Goal: Task Accomplishment & Management: Manage account settings

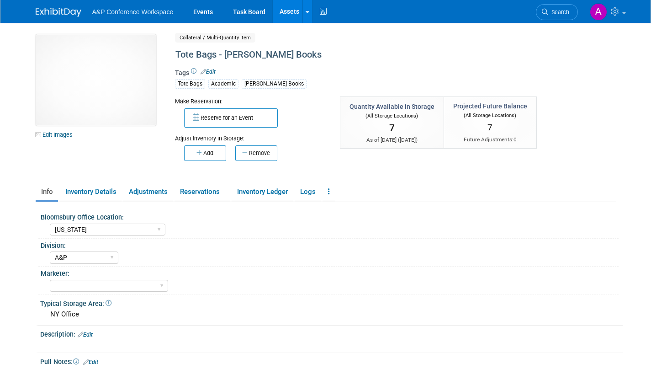
select select "[US_STATE]"
select select "A&P"
click at [562, 10] on span "Search" at bounding box center [558, 12] width 21 height 7
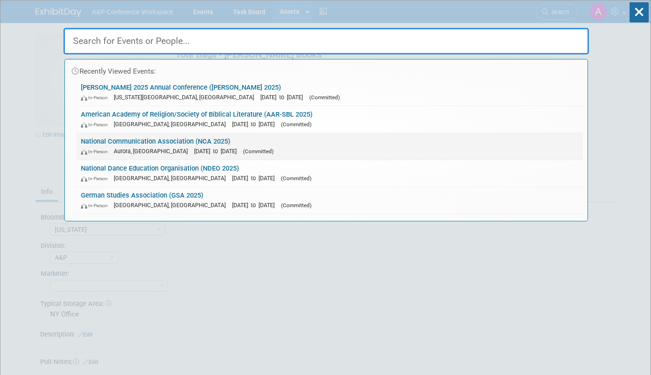
click at [196, 148] on span "[DATE] to [DATE]" at bounding box center [217, 151] width 47 height 7
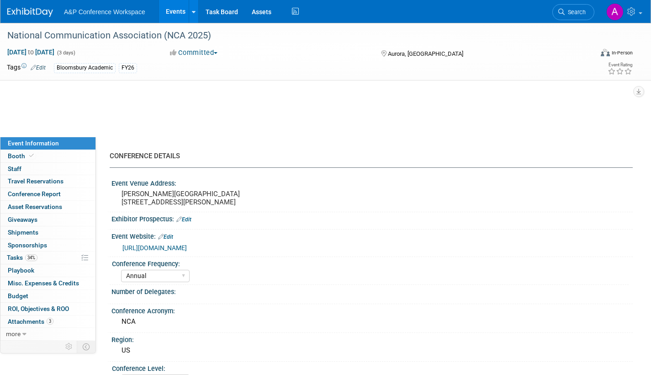
select select "Annual"
select select "Level 2"
select select "In-Person Booth"
select select "Communication"
select select "Bloomsbury Academic"
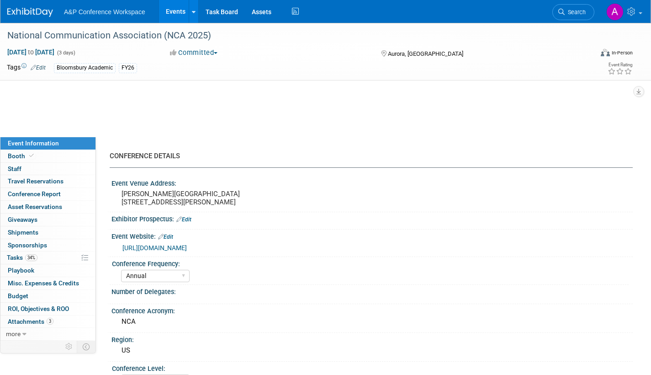
select select "Amanda Oney"
select select "[PERSON_NAME]"
select select "Networking/Commissioning"
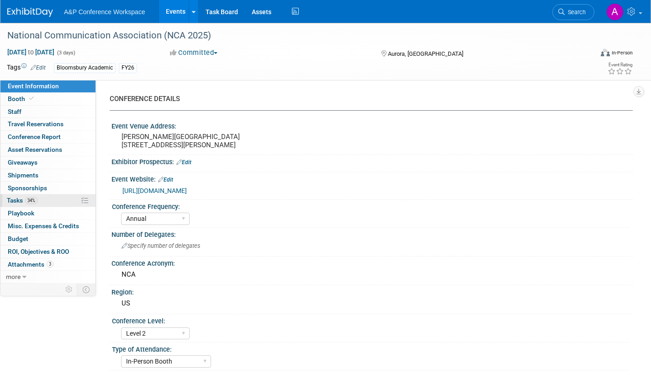
drag, startPoint x: 13, startPoint y: 197, endPoint x: 72, endPoint y: 206, distance: 59.6
click at [13, 197] on span "Tasks 34%" at bounding box center [22, 199] width 31 height 7
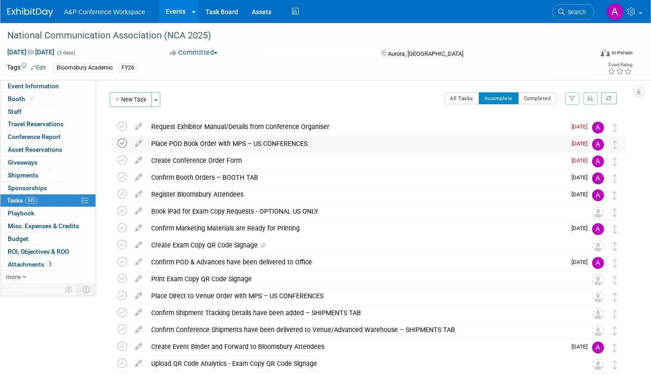
click at [124, 142] on icon at bounding box center [122, 143] width 10 height 10
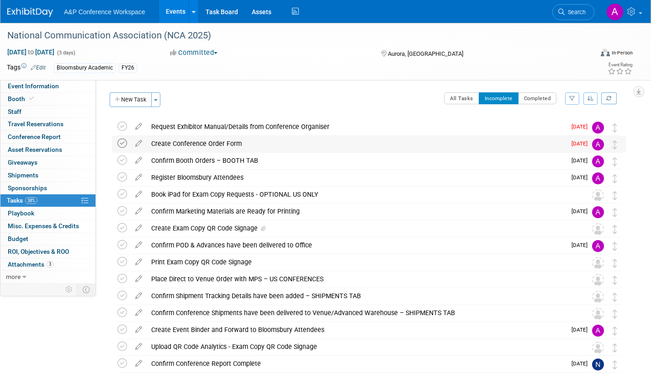
click at [121, 144] on icon at bounding box center [122, 143] width 10 height 10
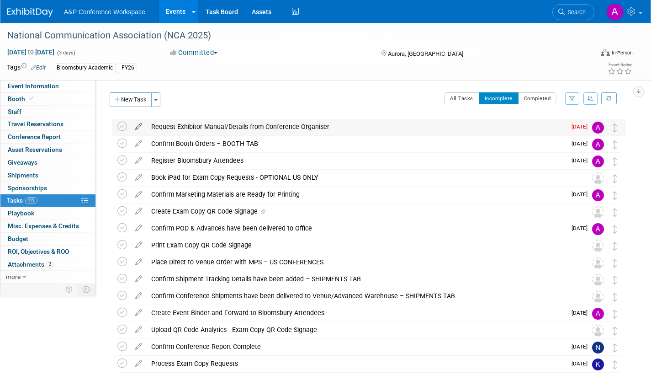
click at [138, 127] on icon at bounding box center [139, 124] width 16 height 11
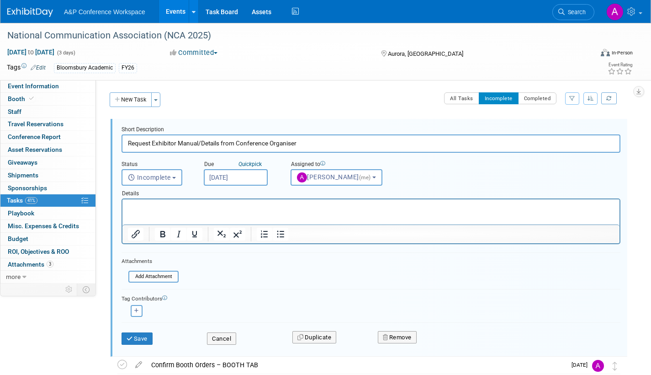
click at [257, 178] on input "Sep 22, 2025" at bounding box center [236, 177] width 64 height 16
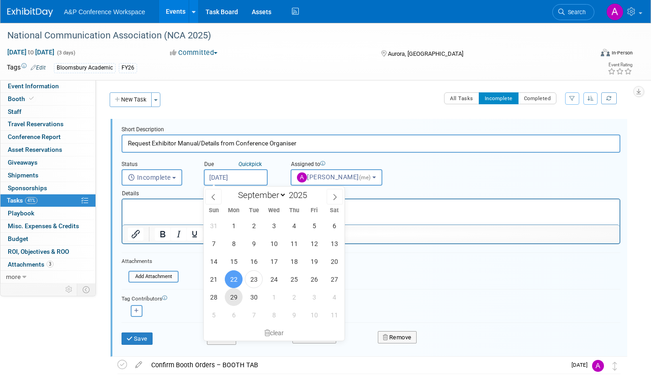
click at [233, 296] on span "29" at bounding box center [234, 297] width 18 height 18
type input "Sep 29, 2025"
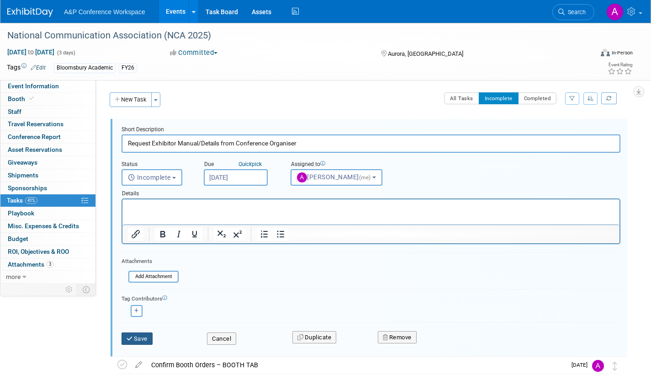
click at [148, 337] on button "Save" at bounding box center [136, 338] width 31 height 13
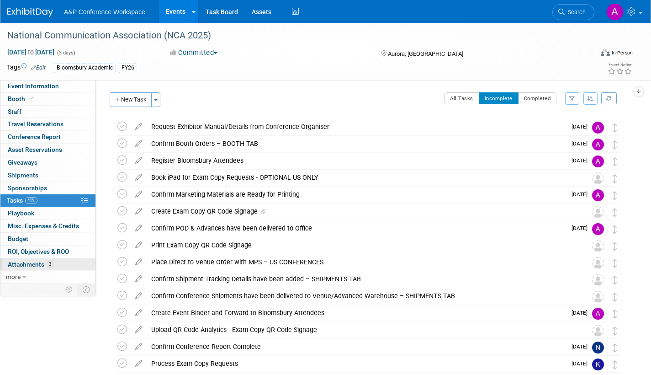
click at [36, 264] on span "Attachments 3" at bounding box center [31, 263] width 46 height 7
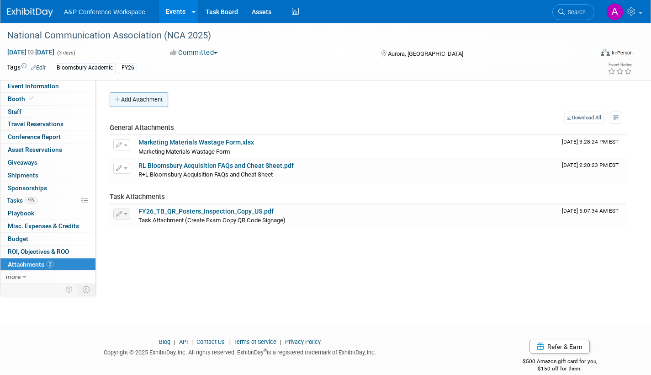
click at [152, 100] on button "Add Attachment" at bounding box center [139, 99] width 58 height 15
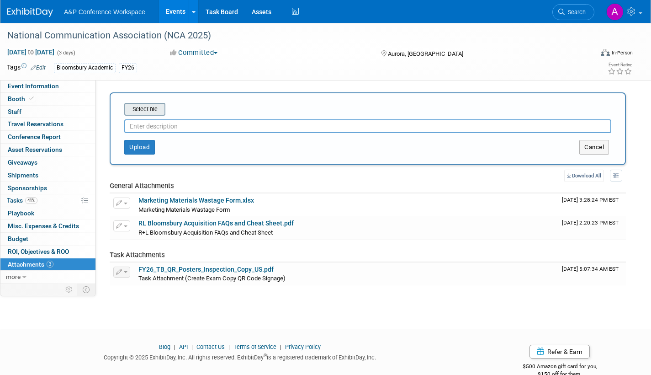
click at [150, 110] on input "file" at bounding box center [110, 109] width 109 height 11
click at [147, 108] on input "file" at bounding box center [110, 109] width 109 height 11
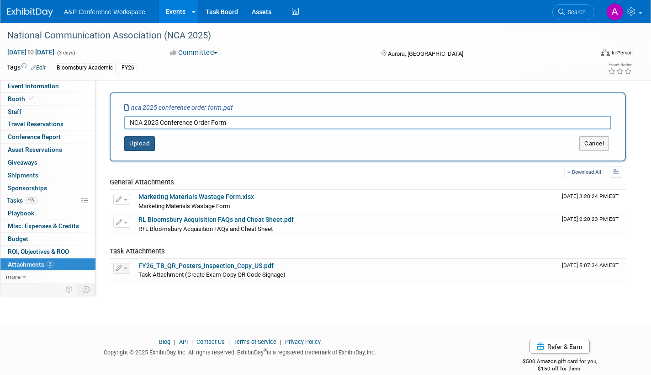
type input "NCA 2025 Conference Order Form"
click at [133, 148] on button "Upload" at bounding box center [139, 143] width 31 height 15
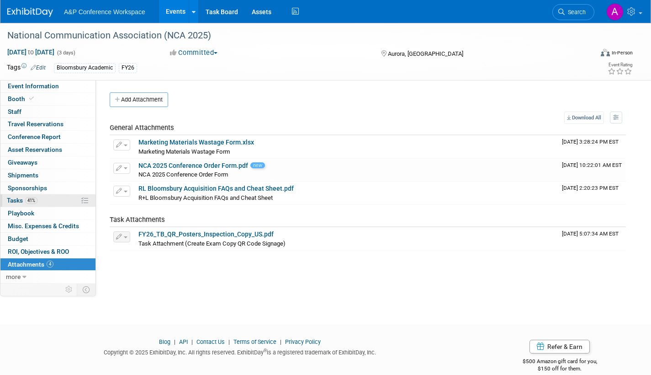
click at [12, 199] on span "Tasks 41%" at bounding box center [22, 199] width 31 height 7
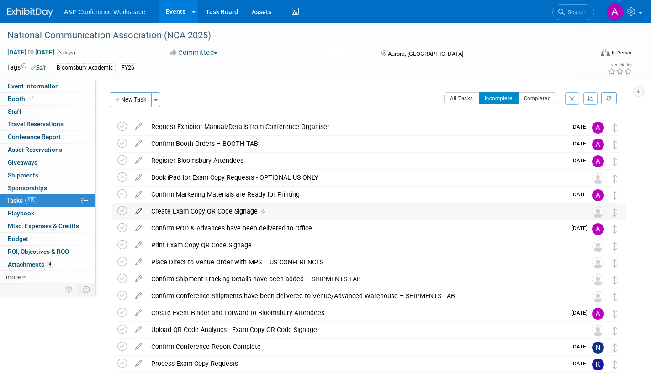
click at [139, 209] on icon at bounding box center [139, 208] width 16 height 11
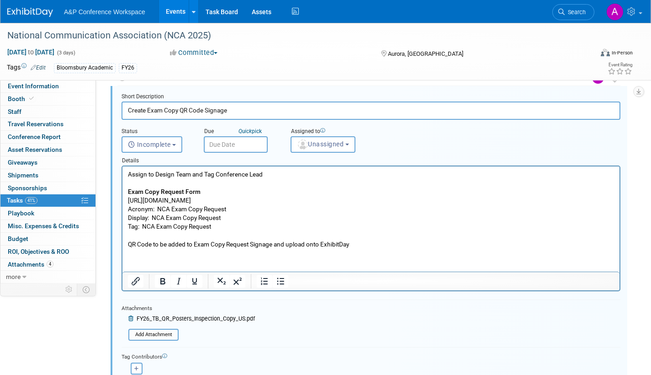
scroll to position [161, 0]
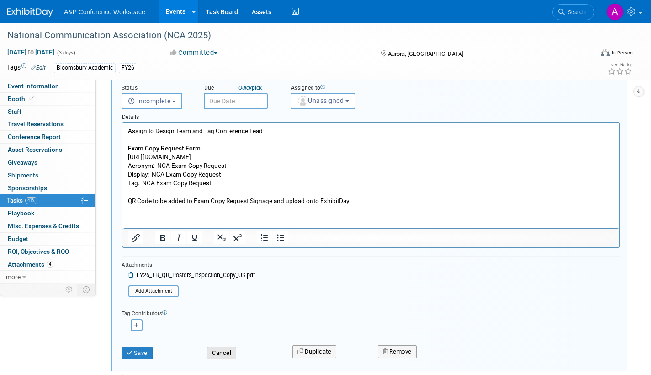
click at [227, 356] on button "Cancel" at bounding box center [221, 352] width 29 height 13
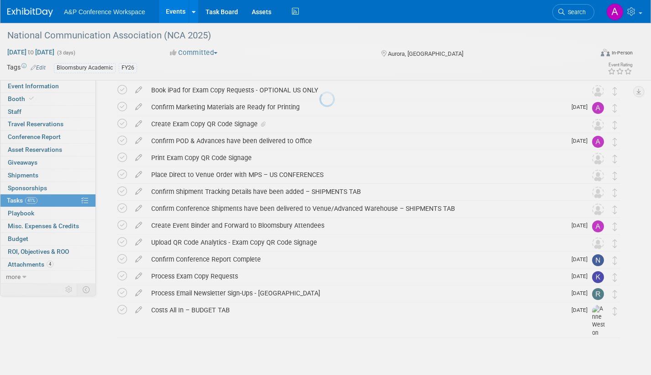
scroll to position [87, 0]
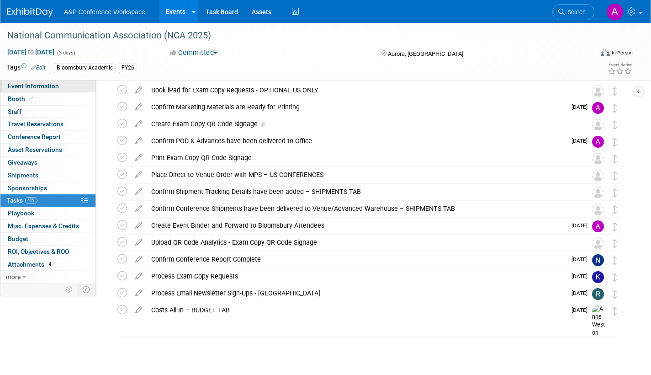
click at [62, 86] on link "Event Information" at bounding box center [47, 86] width 95 height 12
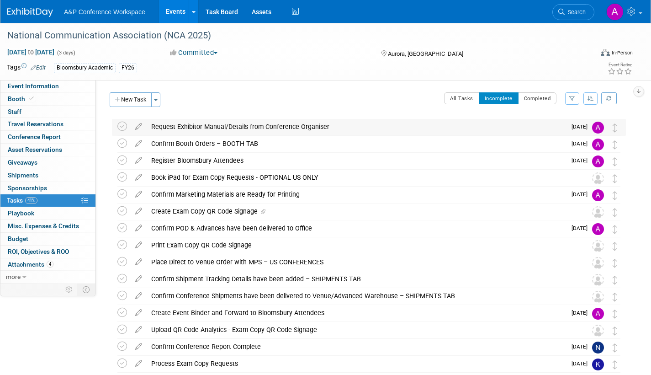
select select "Annual"
select select "Level 2"
select select "In-Person Booth"
select select "Communication"
select select "Bloomsbury Academic"
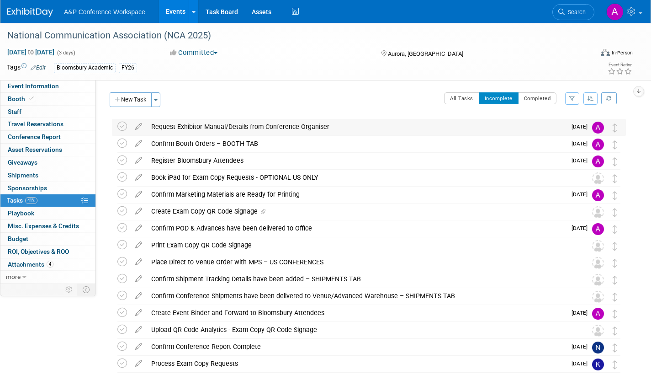
select select "[PERSON_NAME]"
select select "Networking/Commissioning"
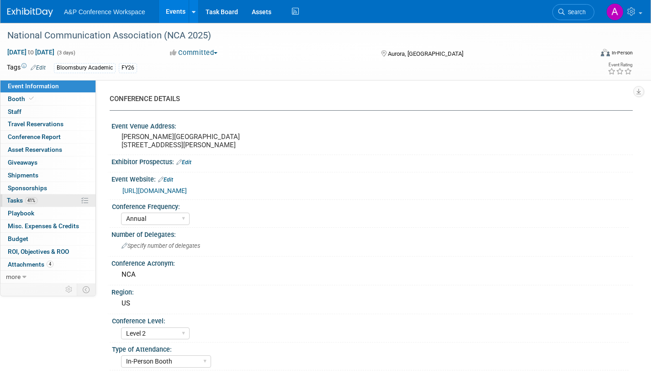
click at [14, 199] on span "Tasks 41%" at bounding box center [22, 199] width 31 height 7
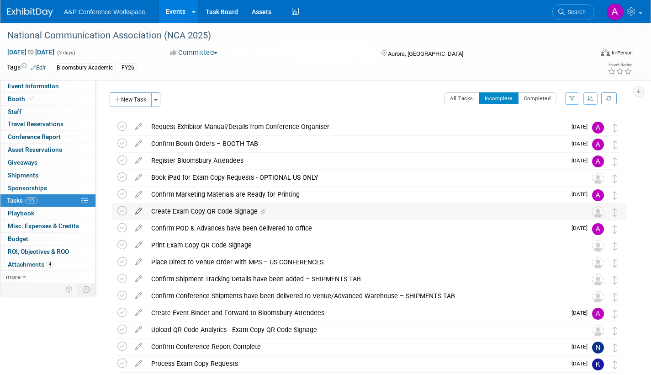
click at [139, 208] on icon at bounding box center [139, 208] width 16 height 11
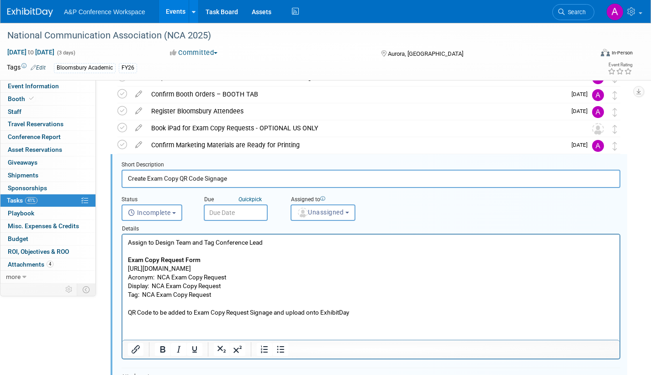
scroll to position [69, 0]
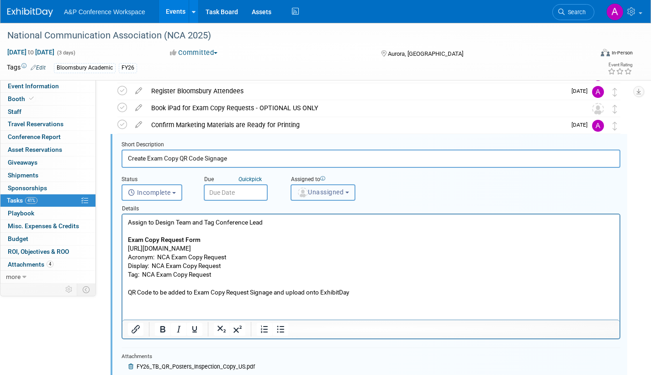
click at [318, 191] on span "Unassigned" at bounding box center [320, 191] width 47 height 7
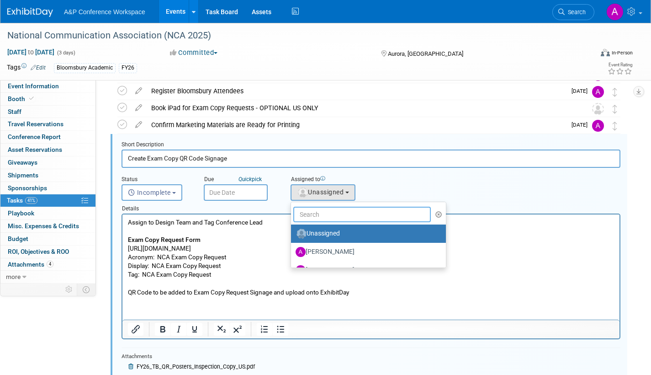
click at [317, 215] on input "text" at bounding box center [361, 214] width 137 height 16
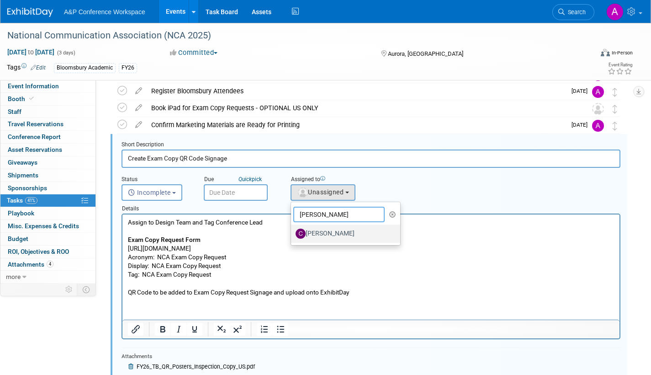
type input "christine"
drag, startPoint x: 329, startPoint y: 234, endPoint x: 206, endPoint y: 19, distance: 247.7
click at [329, 234] on label "[PERSON_NAME]" at bounding box center [343, 233] width 95 height 15
click at [292, 234] on input "[PERSON_NAME]" at bounding box center [289, 232] width 6 height 6
select select "1a58e6ac-2dfa-429d-b54a-9dc2e557f424"
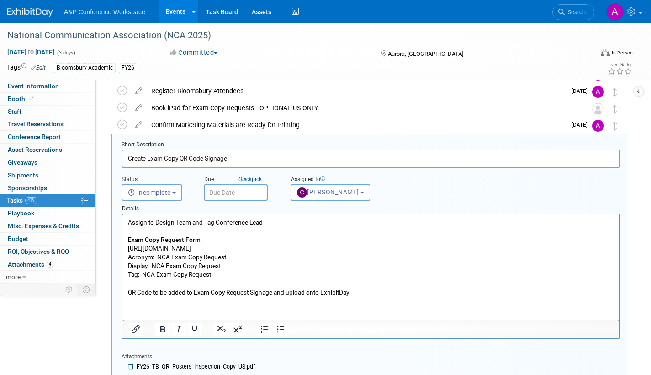
scroll to position [161, 0]
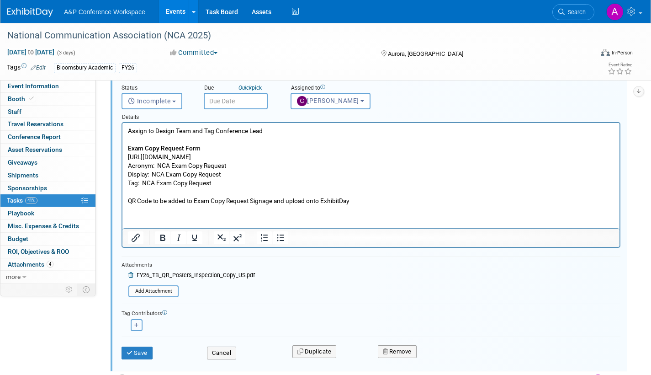
click at [138, 327] on icon "button" at bounding box center [136, 324] width 5 height 5
select select
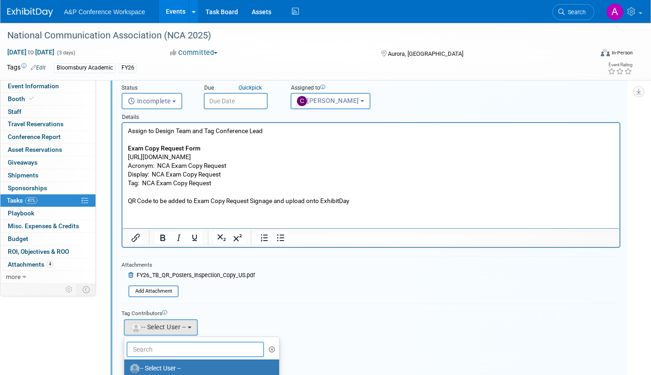
click at [181, 351] on input "text" at bounding box center [195, 349] width 137 height 16
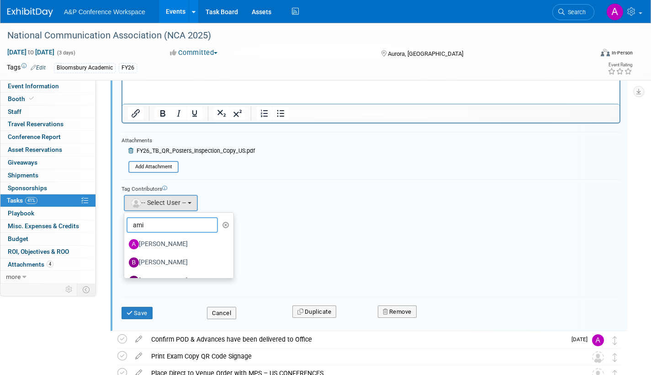
scroll to position [298, 0]
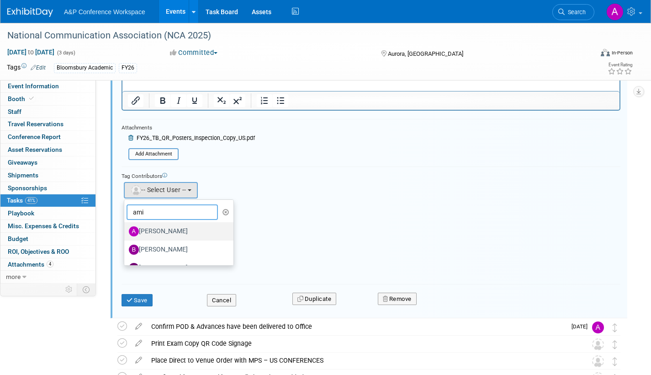
type input "ami"
click at [167, 231] on label "[PERSON_NAME]" at bounding box center [176, 231] width 95 height 15
click at [126, 231] on input "[PERSON_NAME]" at bounding box center [123, 230] width 6 height 6
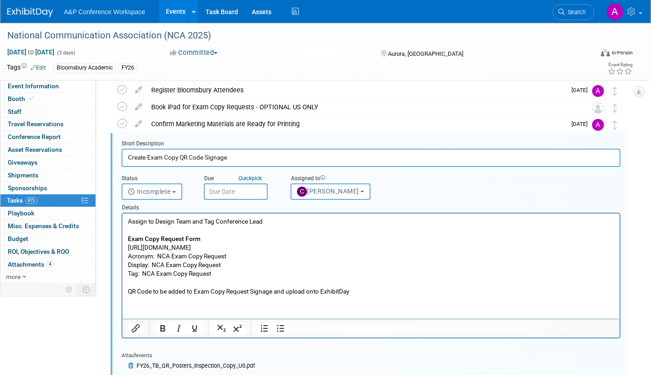
scroll to position [69, 0]
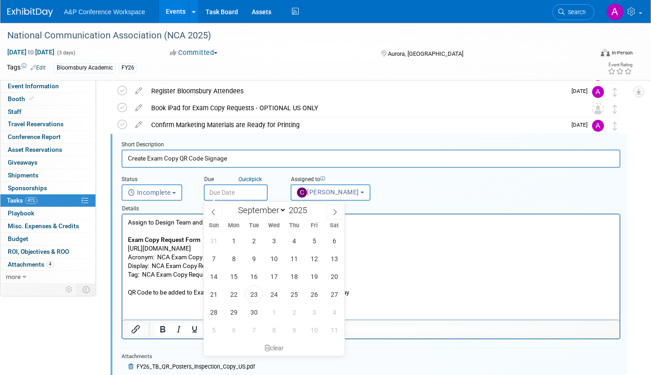
click at [244, 194] on body "A&P Conference Workspace Events Add Event Bulk Upload Events Shareable Event Bo…" at bounding box center [325, 118] width 651 height 375
click at [336, 212] on icon at bounding box center [335, 212] width 6 height 6
select select "9"
click at [252, 261] on span "7" at bounding box center [254, 258] width 18 height 18
type input "Oct 7, 2025"
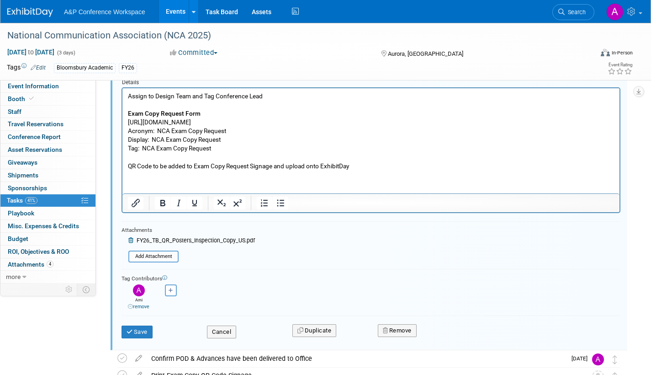
scroll to position [206, 0]
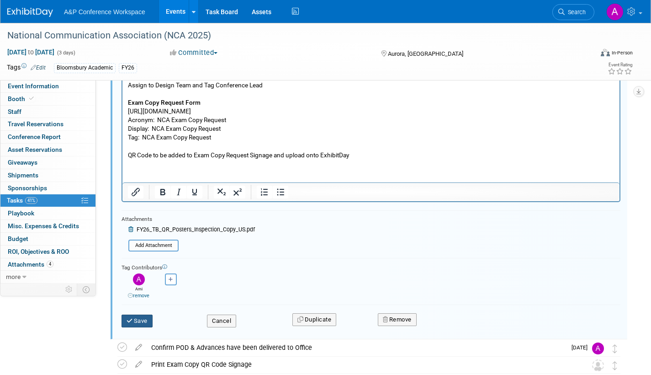
drag, startPoint x: 140, startPoint y: 317, endPoint x: 162, endPoint y: 317, distance: 21.9
click at [139, 317] on button "Save" at bounding box center [136, 320] width 31 height 13
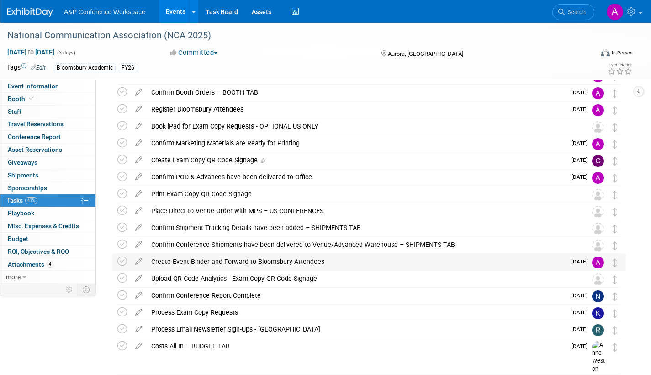
scroll to position [0, 0]
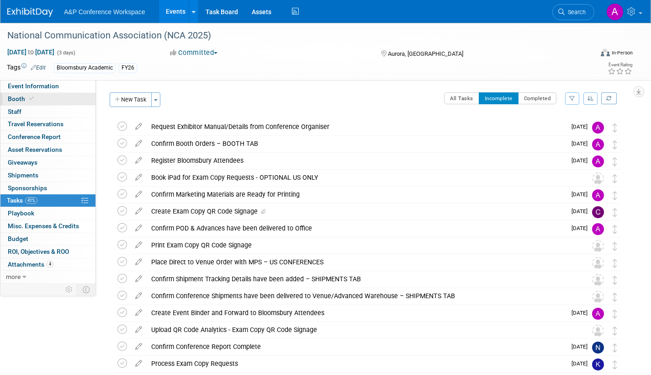
click at [10, 99] on span "Booth" at bounding box center [22, 98] width 28 height 7
select select "RLKP"
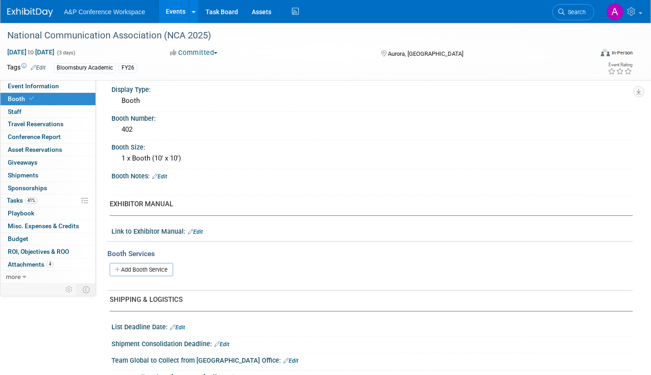
scroll to position [11, 0]
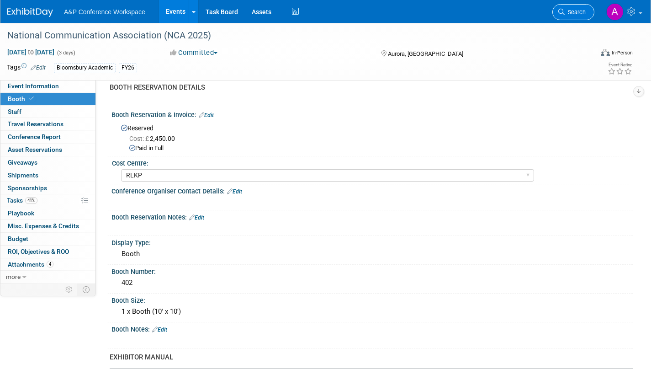
click at [581, 14] on span "Search" at bounding box center [575, 12] width 21 height 7
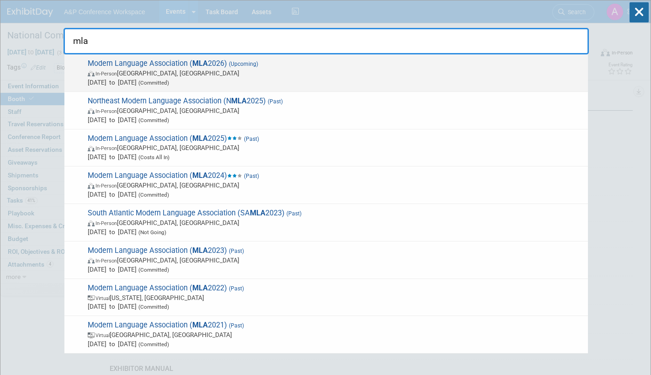
type input "mla"
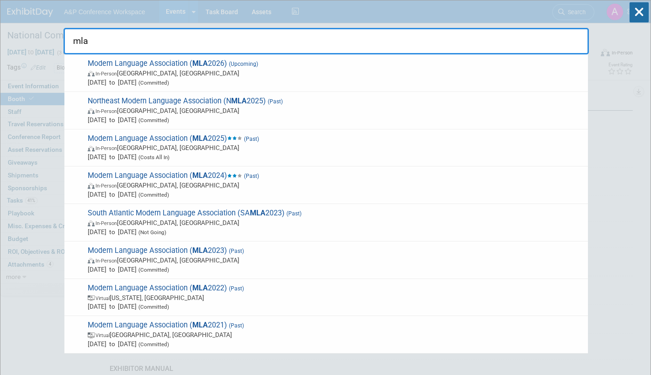
drag, startPoint x: 313, startPoint y: 65, endPoint x: 308, endPoint y: 68, distance: 6.0
click at [312, 64] on span "Modern Language Association ( MLA 2026) (Upcoming) In-Person Toronto, Canada Ja…" at bounding box center [334, 73] width 498 height 28
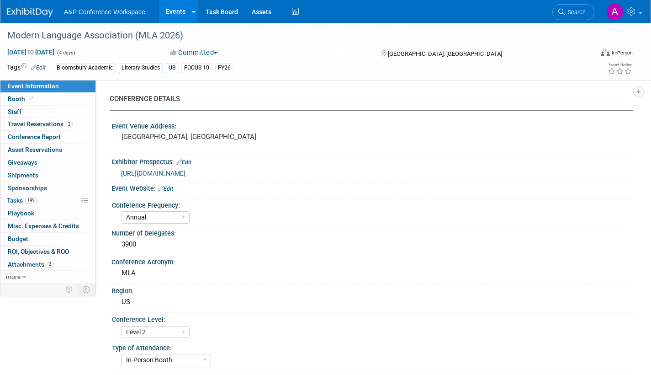
select select "Annual"
select select "Level 2"
select select "In-Person Booth"
select select "Literary Studies"
select select "Bloomsbury Academic"
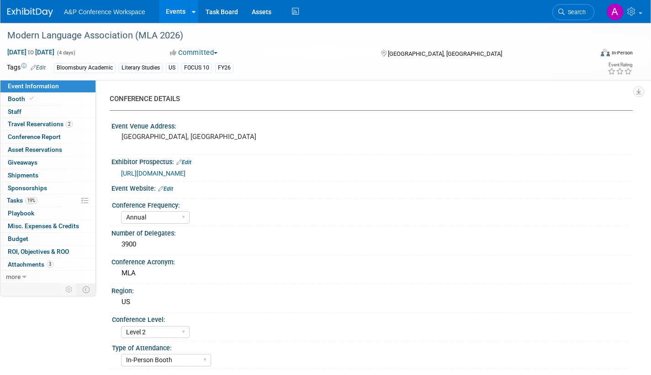
select select "[PERSON_NAME]"
select select "Networking/Commissioning"
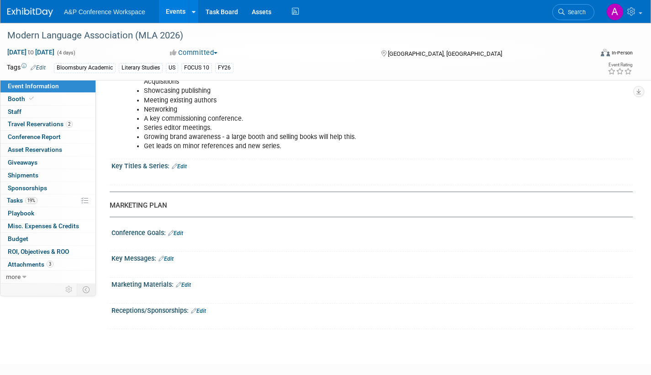
scroll to position [861, 0]
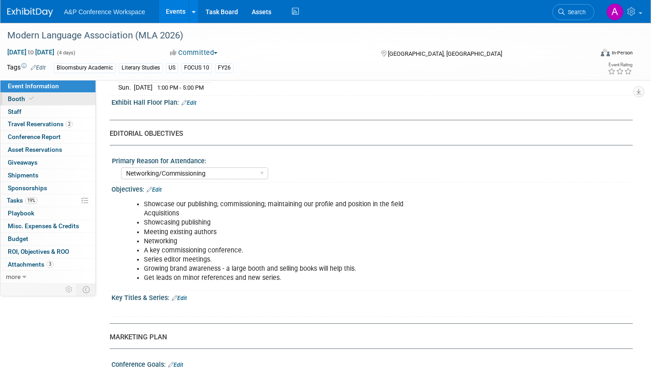
drag, startPoint x: 20, startPoint y: 97, endPoint x: 31, endPoint y: 103, distance: 12.7
click at [20, 97] on span "Booth" at bounding box center [22, 98] width 28 height 7
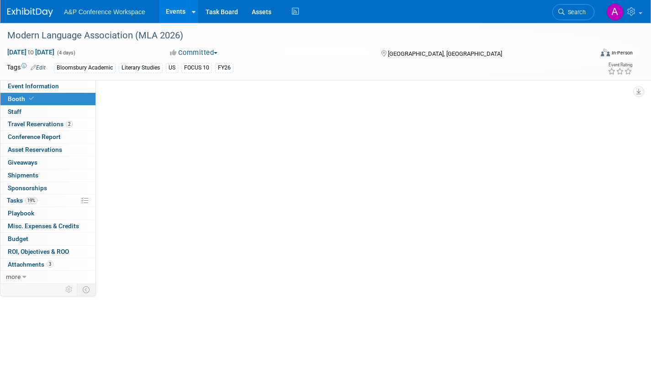
select select "CUAP"
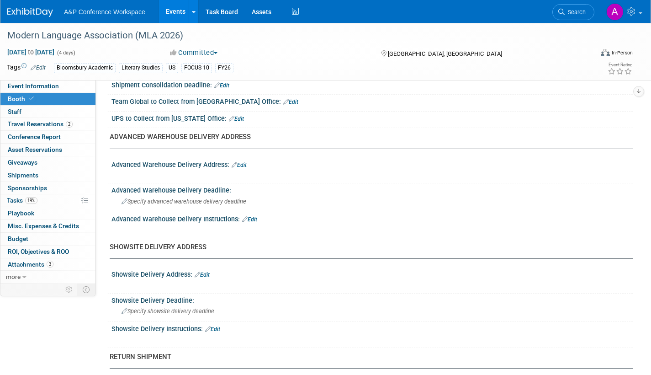
scroll to position [411, 0]
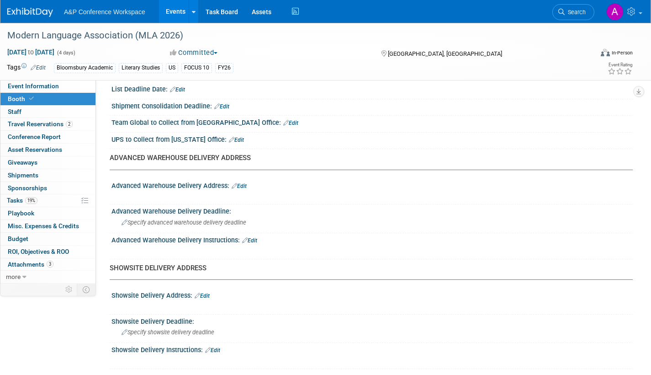
click at [244, 181] on div "Advanced Warehouse Delivery Address: Edit" at bounding box center [371, 185] width 521 height 12
click at [243, 184] on link "Edit" at bounding box center [239, 186] width 15 height 6
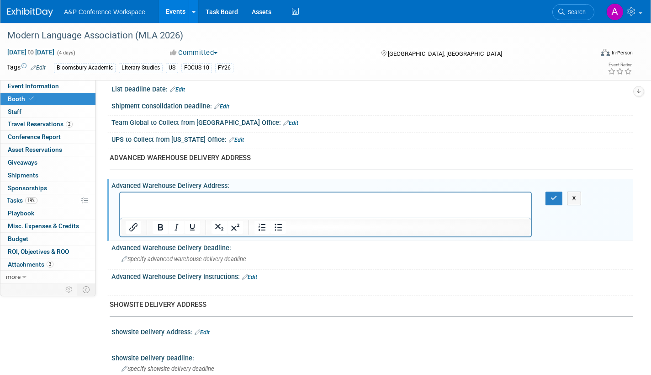
scroll to position [0, 0]
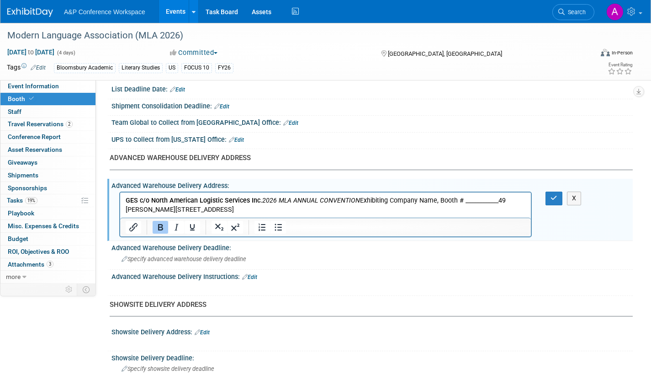
click at [262, 199] on icon "2026 MLA ANNUAL CONVENTION" at bounding box center [311, 200] width 98 height 8
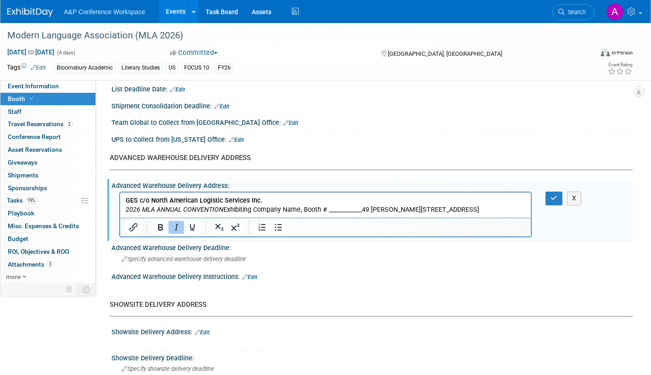
click at [222, 210] on icon "2026 MLA ANNUAL CONVENTION" at bounding box center [175, 210] width 98 height 8
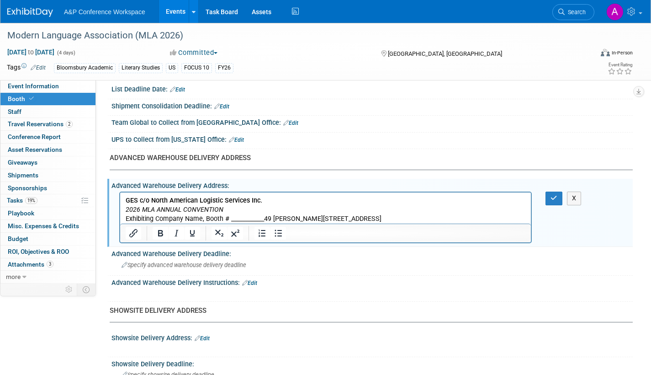
click at [266, 217] on p "Exhibiting Company Name, Booth # ____________49 [PERSON_NAME][STREET_ADDRESS]" at bounding box center [326, 218] width 400 height 9
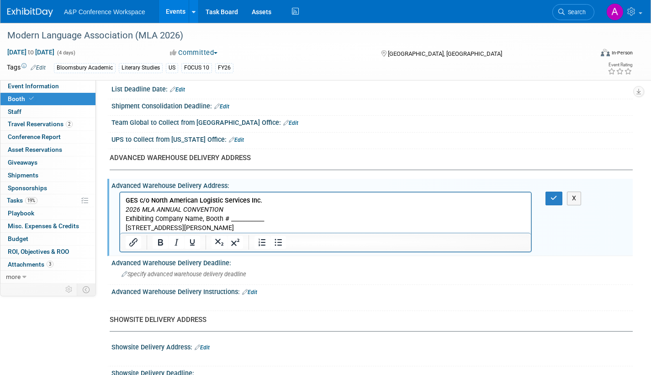
click at [247, 228] on p "[STREET_ADDRESS][PERSON_NAME]" at bounding box center [326, 227] width 400 height 9
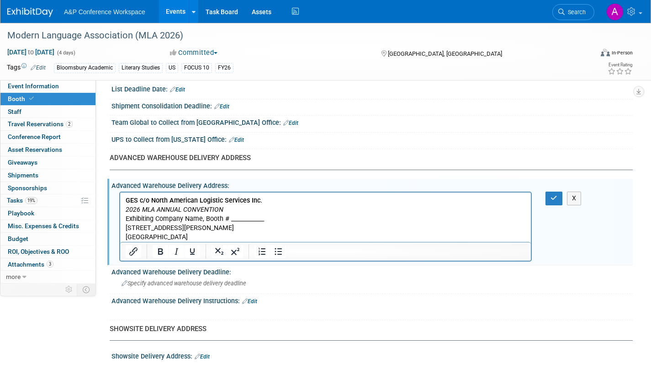
drag, startPoint x: 177, startPoint y: 227, endPoint x: 183, endPoint y: 227, distance: 6.0
click at [180, 227] on p "[STREET_ADDRESS][PERSON_NAME]" at bounding box center [326, 227] width 400 height 9
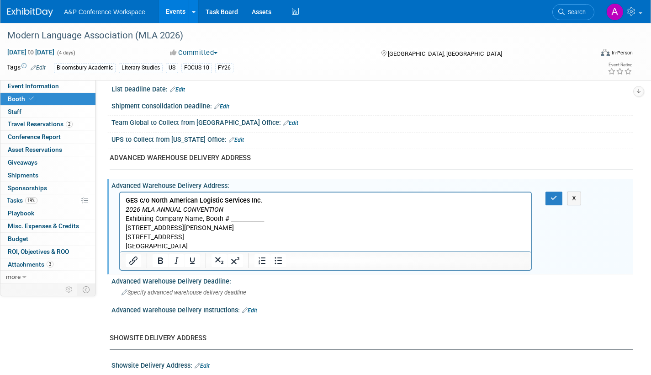
click at [253, 235] on p "[STREET_ADDRESS]" at bounding box center [326, 236] width 400 height 9
click at [269, 220] on p "Exhibiting Company Name, Booth # ____________" at bounding box center [326, 218] width 400 height 9
click at [553, 197] on icon "button" at bounding box center [553, 198] width 7 height 6
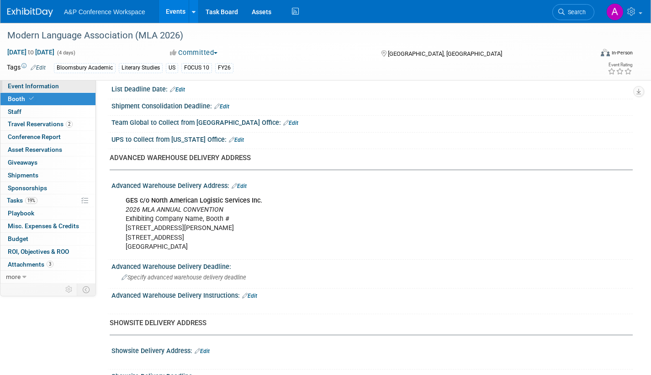
click at [26, 85] on span "Event Information" at bounding box center [33, 85] width 51 height 7
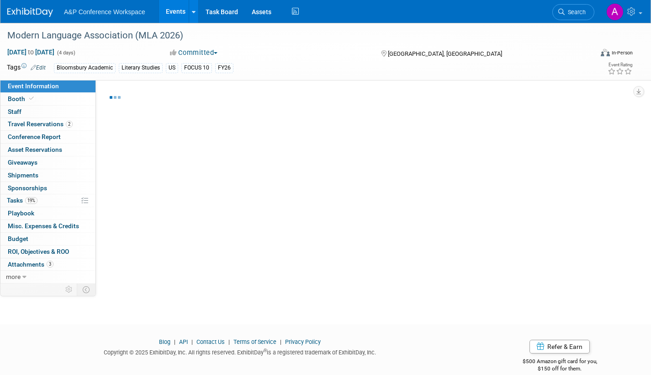
select select "Annual"
select select "Level 2"
select select "In-Person Booth"
select select "Literary Studies"
select select "Bloomsbury Academic"
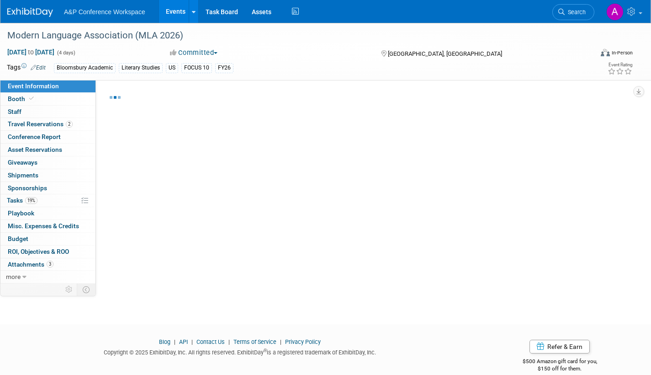
select select "[PERSON_NAME]"
select select "Networking/Commissioning"
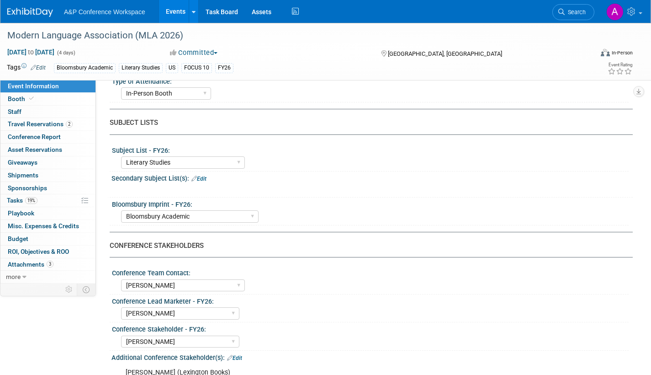
scroll to position [274, 0]
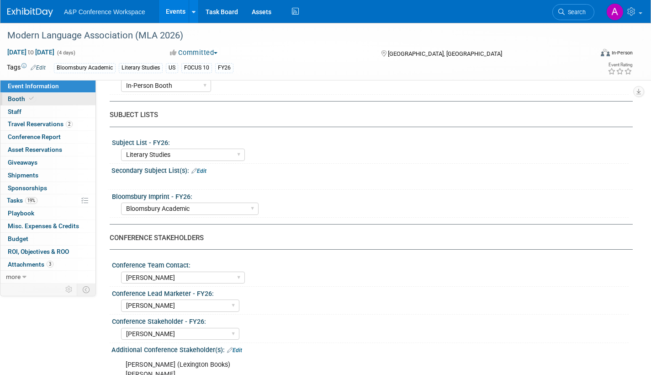
click at [12, 98] on span "Booth" at bounding box center [22, 98] width 28 height 7
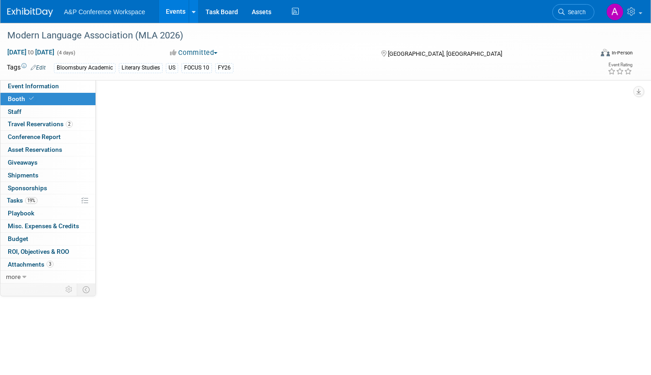
scroll to position [0, 0]
select select "CUAP"
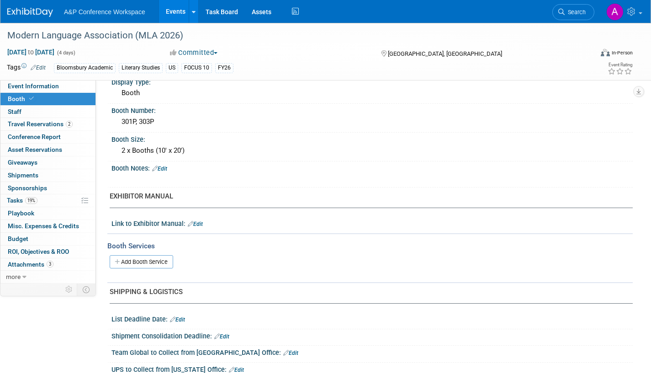
scroll to position [320, 0]
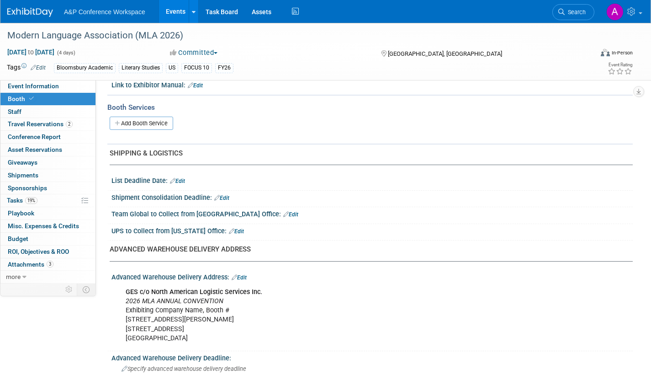
click at [243, 276] on link "Edit" at bounding box center [239, 277] width 15 height 6
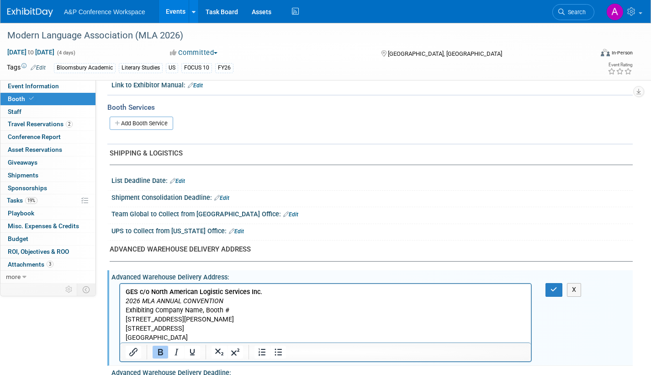
scroll to position [0, 0]
click at [204, 309] on p "GES c/o North American Logistic Services Inc. 2026 MLA ANNUAL CONVENTION Exhibi…" at bounding box center [326, 314] width 400 height 55
drag, startPoint x: 225, startPoint y: 306, endPoint x: 232, endPoint y: 306, distance: 6.9
click at [227, 306] on p "GES c/o North American Logistic Services Inc. [STREET_ADDRESS][PERSON_NAME][PER…" at bounding box center [326, 314] width 400 height 55
click at [228, 310] on p "GES c/o North American Logistic Services Inc. [STREET_ADDRESS][PERSON_NAME][PER…" at bounding box center [326, 314] width 400 height 55
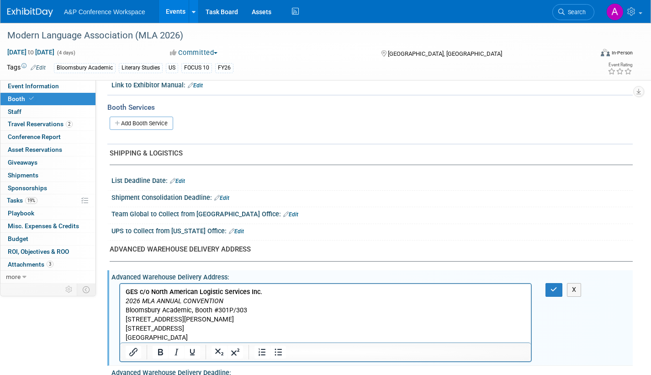
click at [255, 311] on p "GES c/o North American Logistic Services Inc. [STREET_ADDRESS][PERSON_NAME][PER…" at bounding box center [326, 314] width 400 height 55
click at [550, 291] on button "button" at bounding box center [553, 289] width 17 height 13
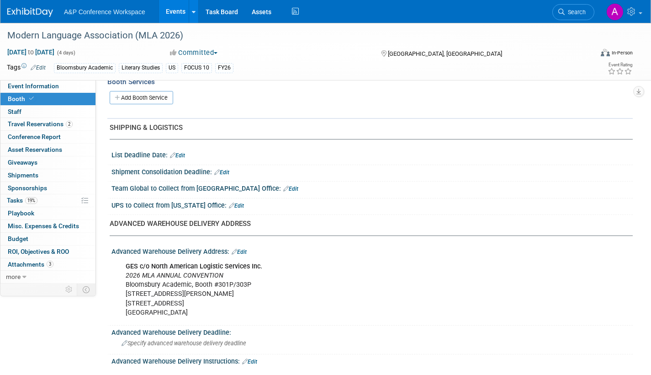
scroll to position [365, 0]
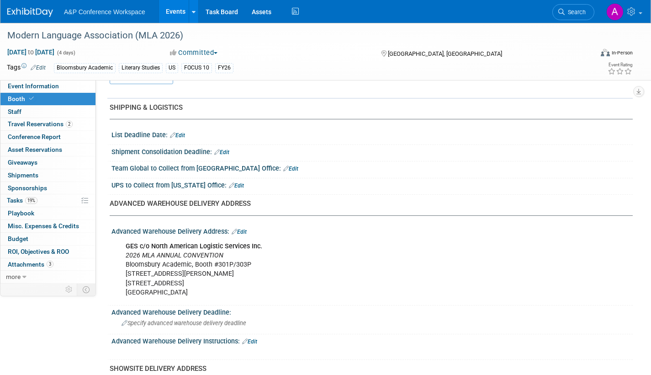
click at [212, 264] on div "GES c/o North American Logistic Services Inc. [STREET_ADDRESS][PERSON_NAME][PER…" at bounding box center [325, 269] width 412 height 64
click at [242, 228] on link "Edit" at bounding box center [239, 231] width 15 height 6
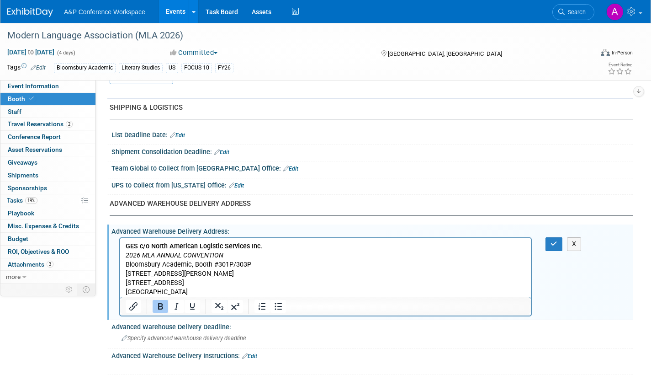
scroll to position [0, 0]
click at [214, 263] on p "GES c/o North American Logistic Services Inc. [STREET_ADDRESS][PERSON_NAME][PER…" at bounding box center [326, 269] width 400 height 55
click at [551, 243] on icon "button" at bounding box center [553, 243] width 7 height 6
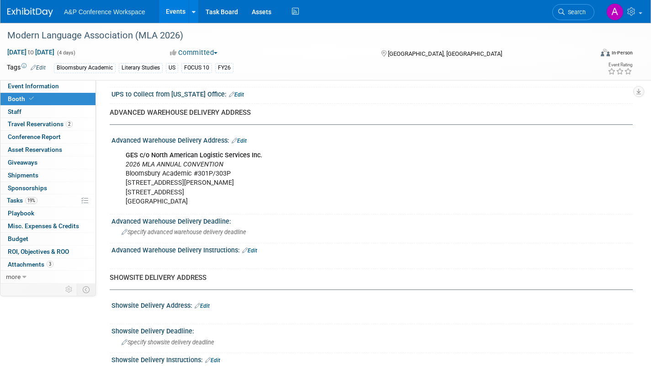
scroll to position [457, 0]
click at [214, 228] on span "Specify advanced warehouse delivery deadline" at bounding box center [183, 231] width 125 height 7
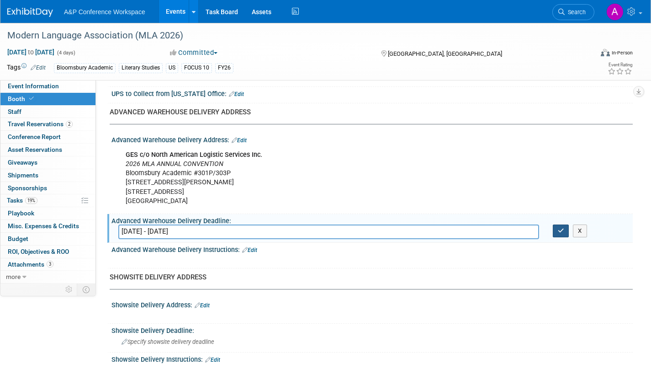
type input "[DATE] - [DATE]"
click at [554, 233] on button "button" at bounding box center [561, 230] width 16 height 13
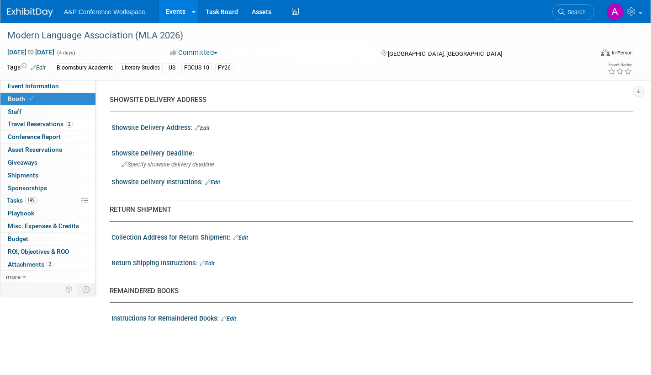
scroll to position [639, 0]
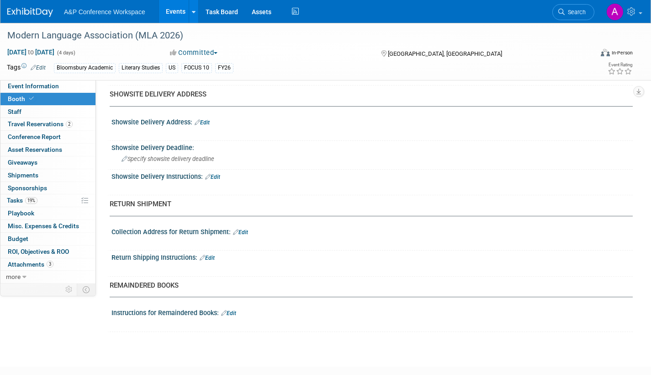
click at [211, 258] on link "Edit" at bounding box center [207, 257] width 15 height 6
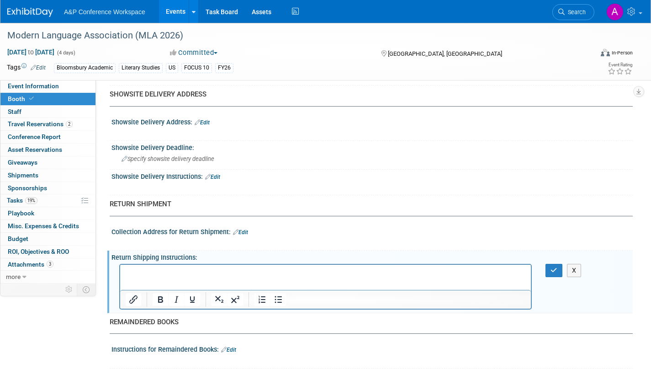
scroll to position [0, 0]
click at [549, 271] on button "button" at bounding box center [553, 270] width 17 height 13
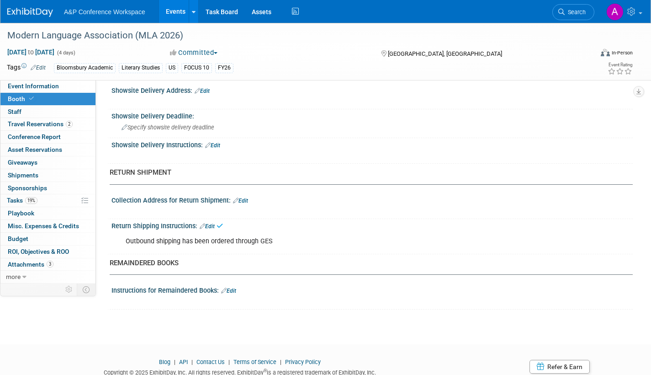
scroll to position [704, 0]
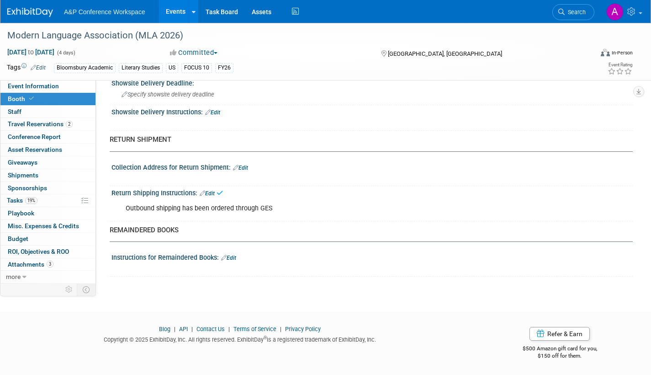
click at [228, 259] on link "Edit" at bounding box center [228, 257] width 15 height 6
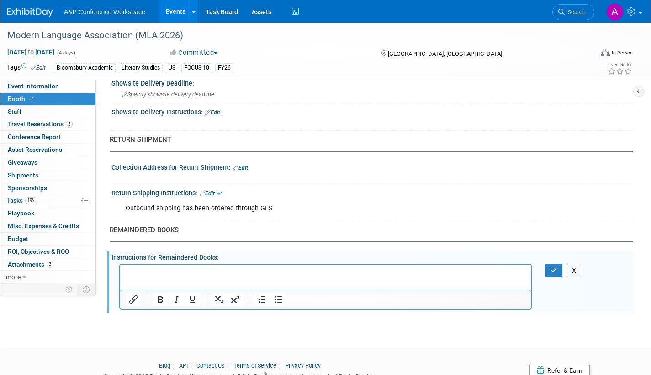
scroll to position [0, 0]
click at [553, 269] on icon "button" at bounding box center [553, 270] width 7 height 6
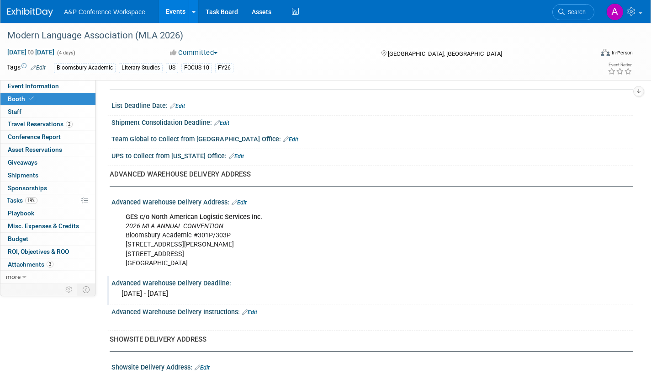
scroll to position [384, 0]
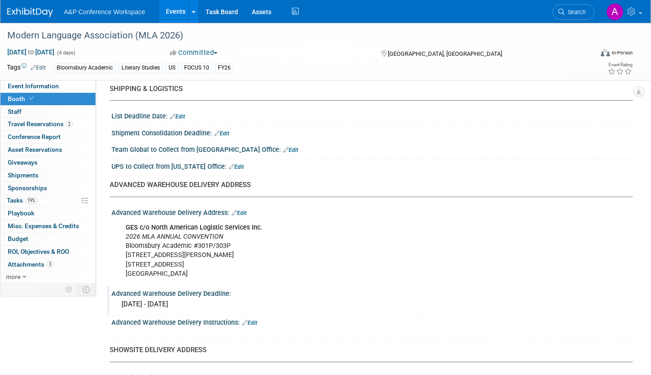
click at [227, 132] on link "Edit" at bounding box center [221, 133] width 15 height 6
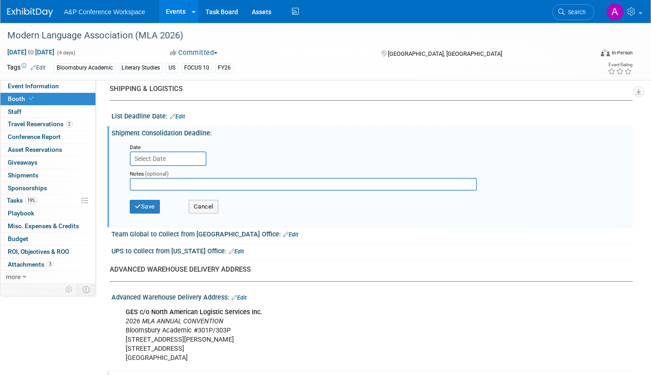
click at [181, 158] on input "text" at bounding box center [168, 158] width 77 height 15
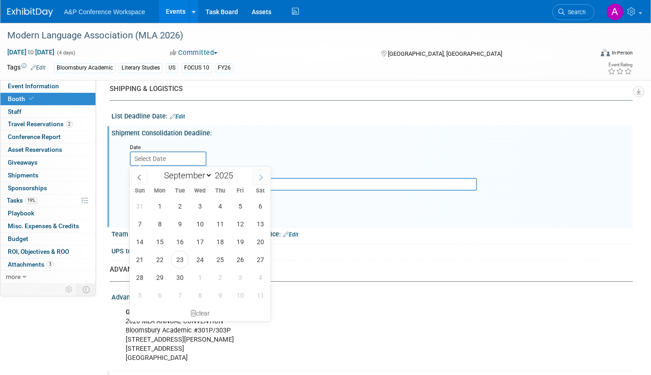
click at [256, 177] on span at bounding box center [261, 177] width 16 height 16
select select "11"
click at [160, 240] on span "15" at bounding box center [160, 241] width 18 height 18
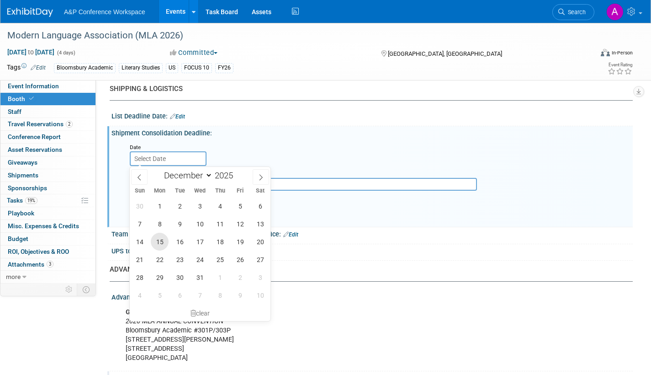
type input "[DATE]"
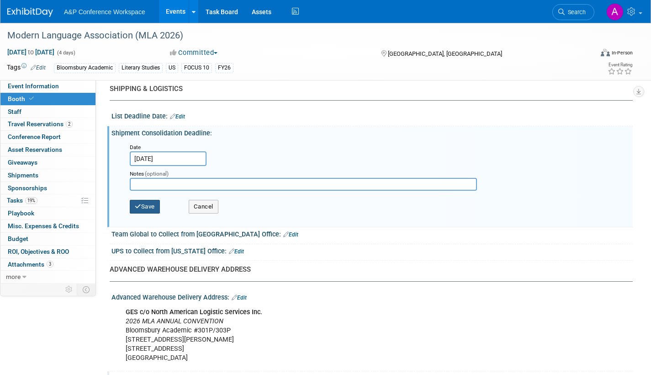
click at [153, 206] on button "Save" at bounding box center [145, 207] width 30 height 14
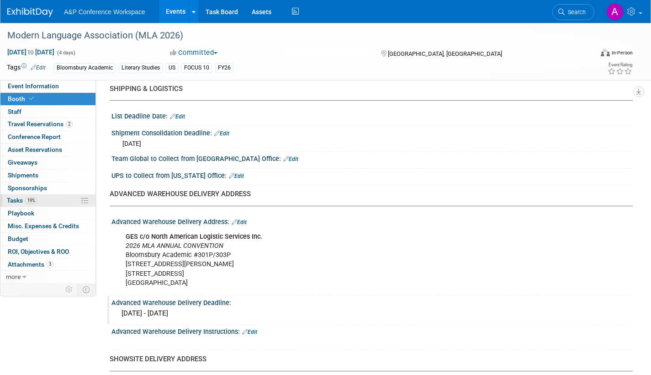
click at [16, 199] on span "Tasks 19%" at bounding box center [22, 199] width 31 height 7
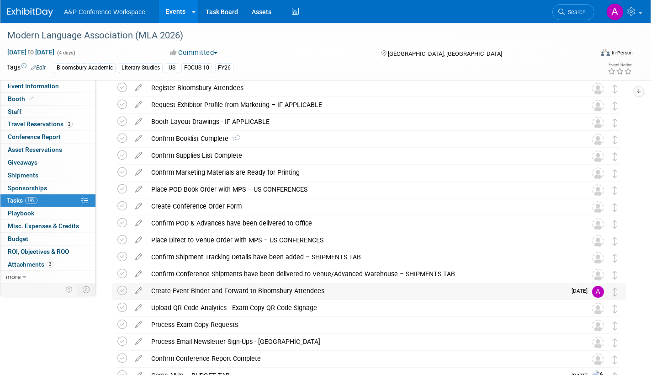
scroll to position [91, 0]
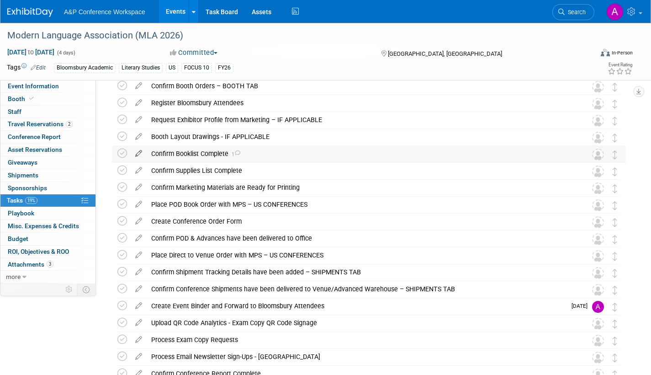
click at [137, 152] on icon at bounding box center [139, 151] width 16 height 11
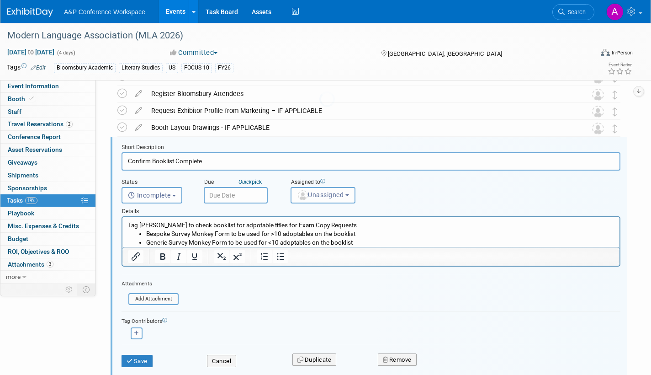
scroll to position [103, 0]
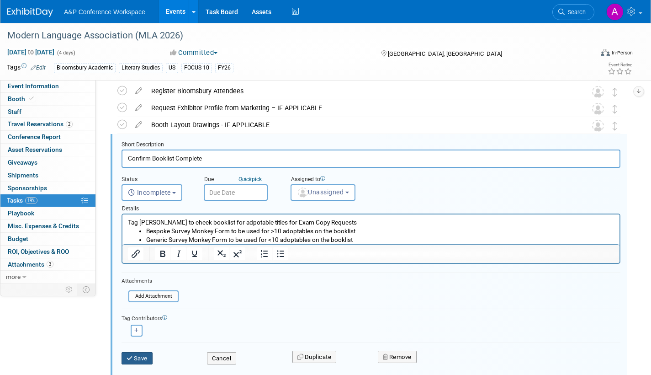
click at [145, 355] on button "Save" at bounding box center [136, 358] width 31 height 13
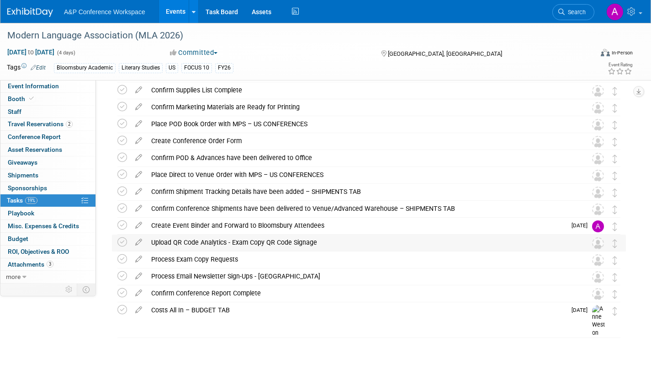
scroll to position [0, 0]
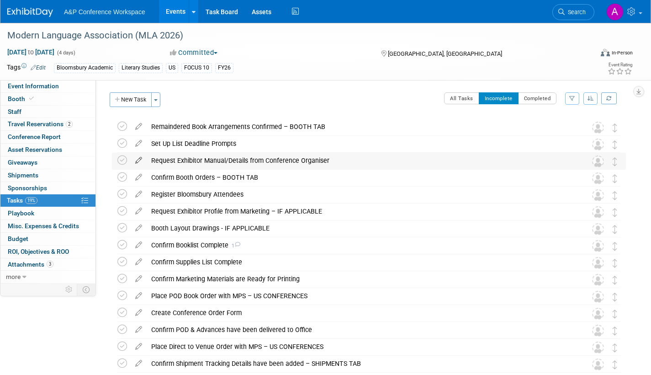
click at [139, 159] on icon at bounding box center [139, 158] width 16 height 11
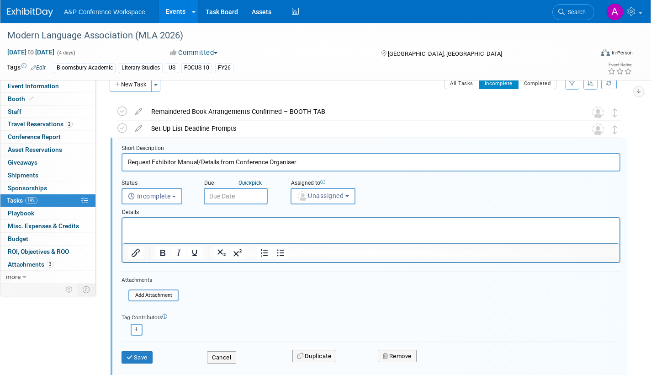
scroll to position [19, 0]
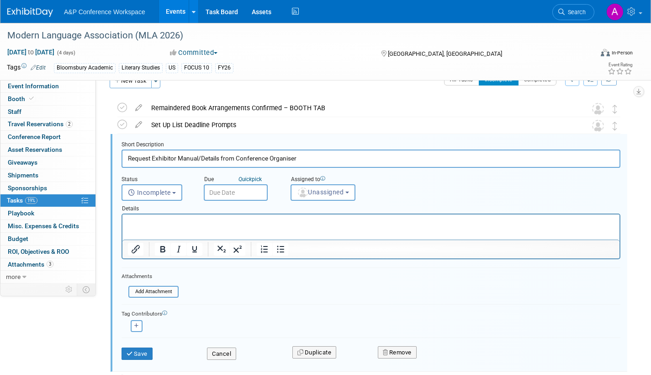
click at [239, 193] on input "text" at bounding box center [236, 192] width 64 height 16
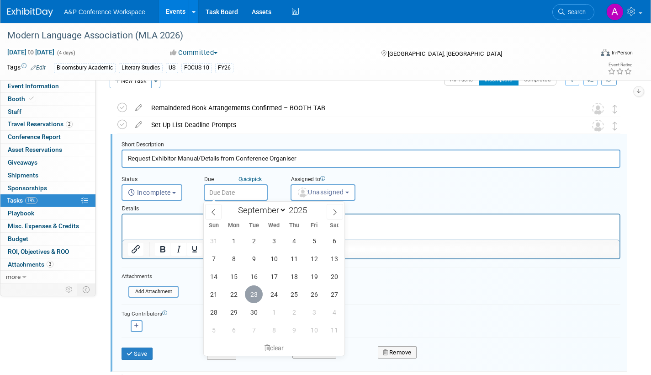
click at [258, 297] on span "23" at bounding box center [254, 294] width 18 height 18
type input "[DATE]"
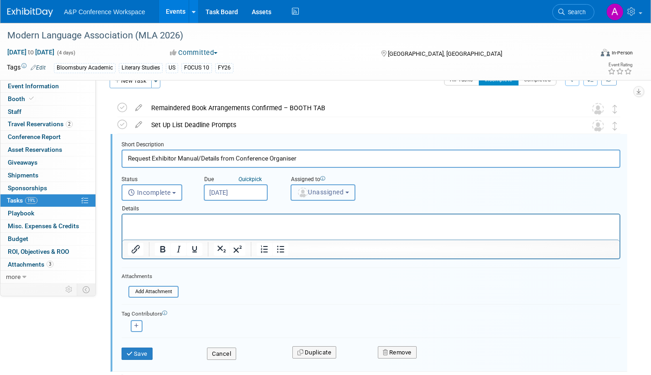
click at [322, 190] on span "Unassigned" at bounding box center [320, 191] width 47 height 7
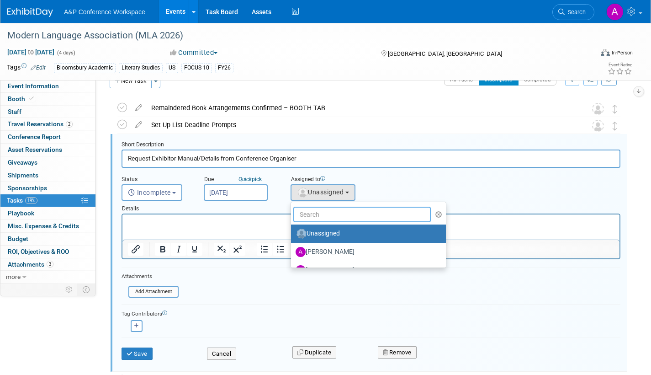
click at [324, 218] on input "text" at bounding box center [361, 214] width 137 height 16
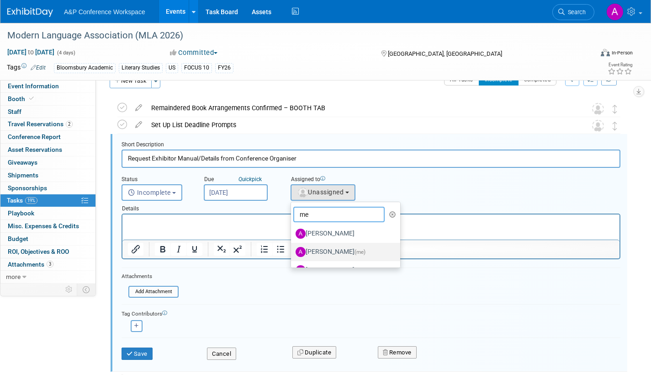
type input "me"
click at [319, 249] on label "[PERSON_NAME] (me)" at bounding box center [343, 251] width 95 height 15
click at [292, 249] on input "[PERSON_NAME] (me)" at bounding box center [289, 251] width 6 height 6
select select "3fc68575-f872-4db6-8d2a-11755123f12c"
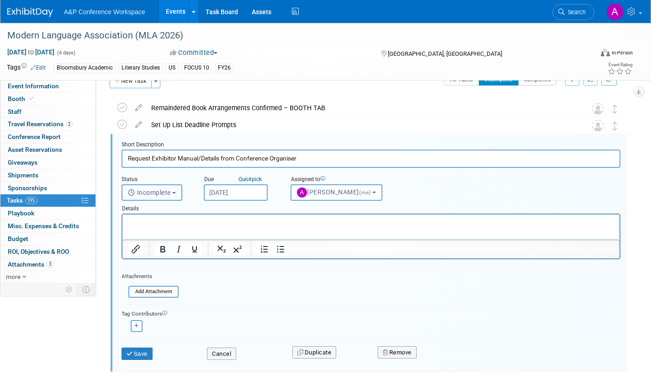
click at [164, 189] on span "Incomplete" at bounding box center [149, 192] width 43 height 7
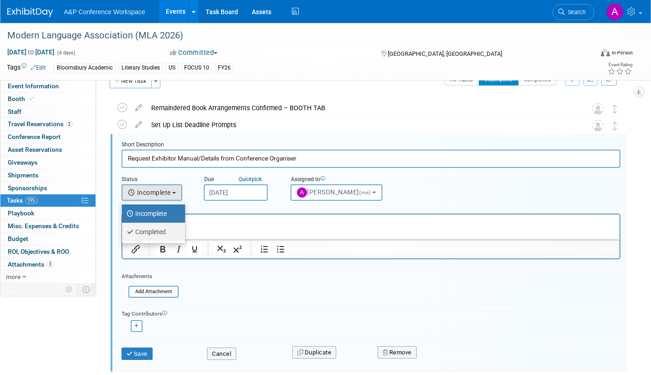
click at [153, 232] on label "Completed" at bounding box center [151, 231] width 49 height 15
click at [123, 232] on input "Completed" at bounding box center [120, 230] width 6 height 6
select select "3"
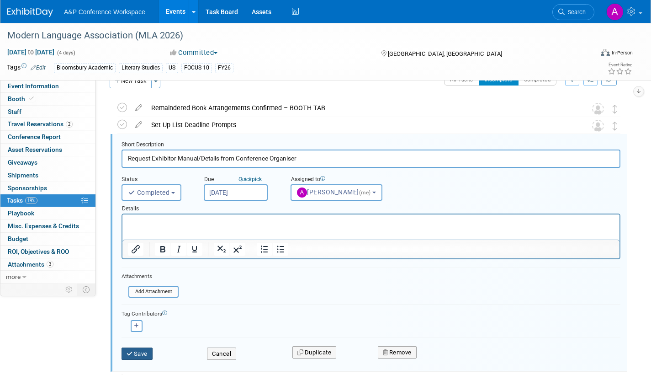
click at [130, 355] on icon "submit" at bounding box center [130, 353] width 7 height 6
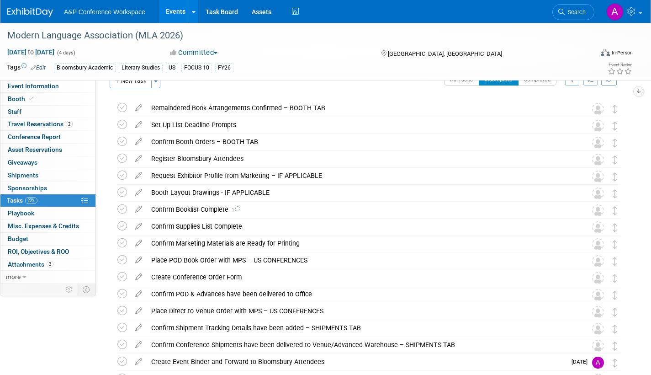
click at [137, 121] on icon at bounding box center [139, 122] width 16 height 11
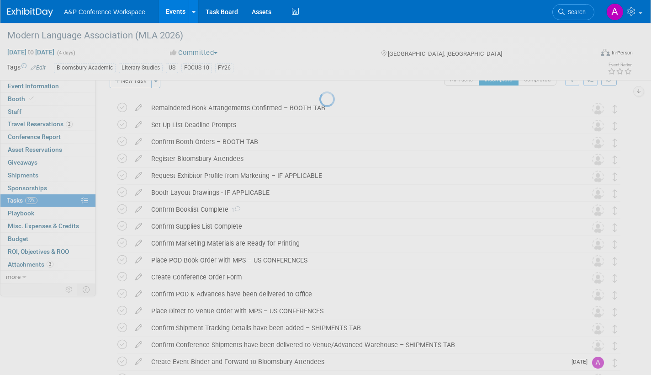
select select "8"
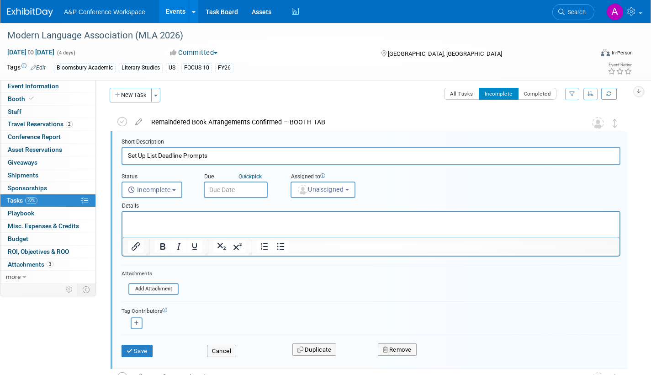
scroll to position [2, 0]
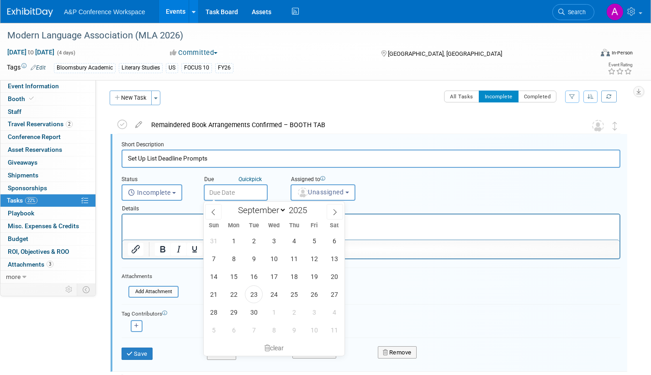
click at [249, 189] on input "text" at bounding box center [236, 192] width 64 height 16
click at [254, 310] on span "30" at bounding box center [254, 312] width 18 height 18
type input "[DATE]"
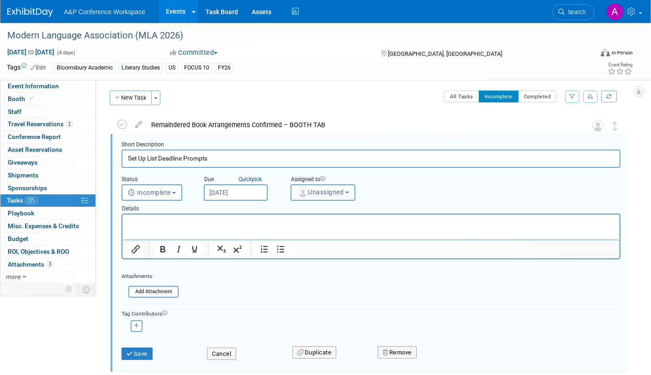
click at [321, 191] on span "Unassigned" at bounding box center [320, 191] width 47 height 7
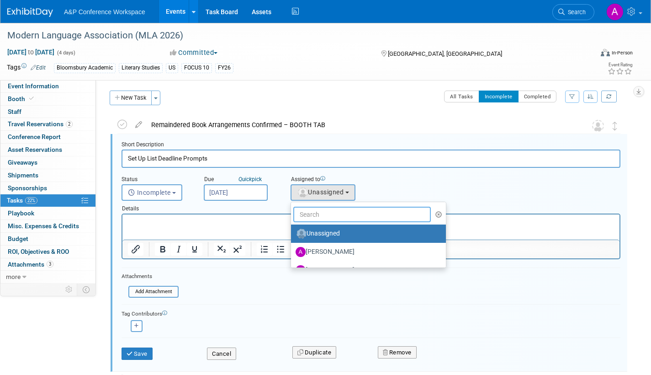
click at [317, 211] on input "text" at bounding box center [361, 214] width 137 height 16
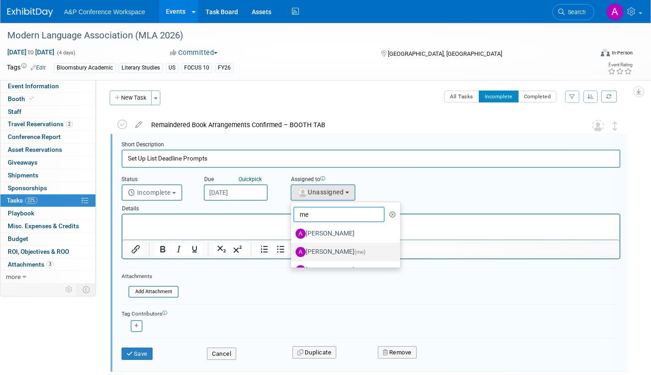
type input "me"
click at [336, 252] on label "[PERSON_NAME] (me)" at bounding box center [343, 251] width 95 height 15
click at [292, 252] on input "[PERSON_NAME] (me)" at bounding box center [289, 251] width 6 height 6
select select "3fc68575-f872-4db6-8d2a-11755123f12c"
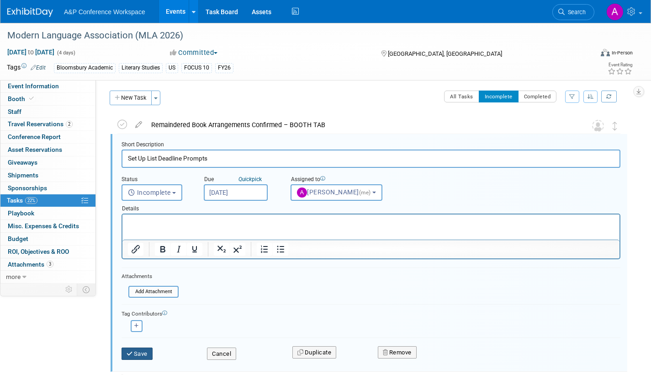
click at [128, 351] on icon "submit" at bounding box center [130, 353] width 7 height 6
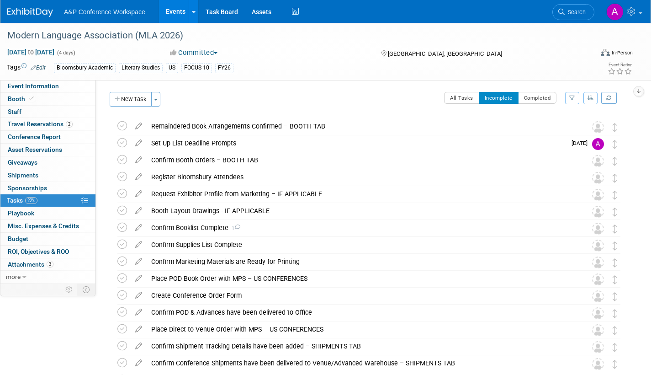
scroll to position [0, 0]
click at [223, 12] on link "Task Board" at bounding box center [222, 11] width 46 height 23
